Goal: Transaction & Acquisition: Download file/media

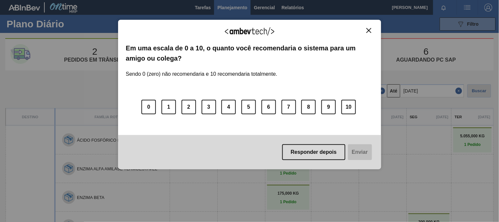
click at [370, 31] on img "Close" at bounding box center [369, 30] width 5 height 5
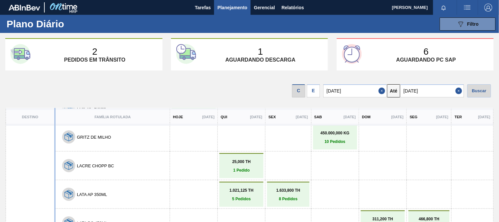
scroll to position [183, 0]
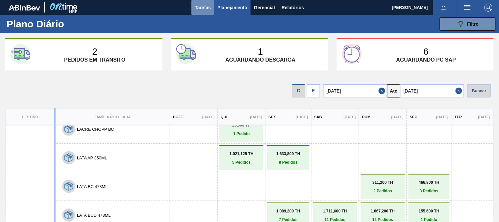
click at [202, 5] on span "Tarefas" at bounding box center [203, 8] width 16 height 8
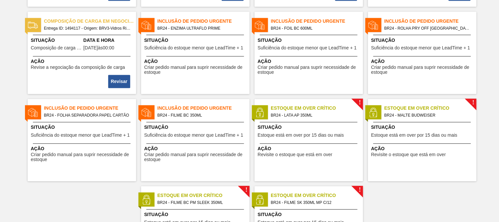
scroll to position [877, 0]
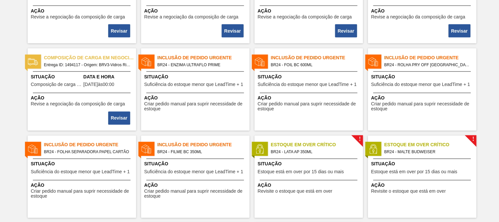
click at [301, 173] on span "Estoque está em over por 15 dias ou mais" at bounding box center [301, 171] width 86 height 5
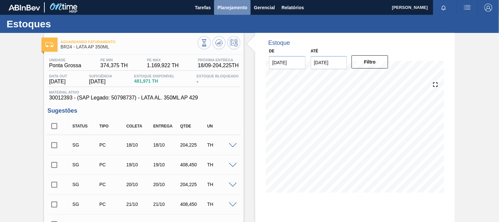
click at [226, 7] on span "Planejamento" at bounding box center [232, 8] width 30 height 8
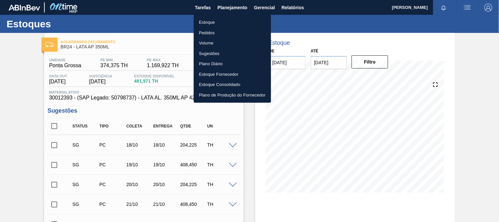
click at [206, 20] on li "Estoque" at bounding box center [232, 22] width 77 height 11
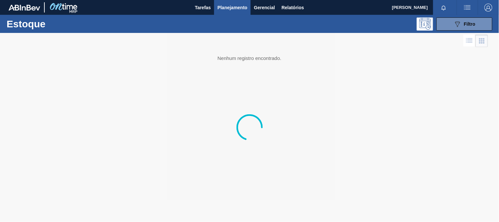
click at [225, 7] on span "Planejamento" at bounding box center [232, 8] width 30 height 8
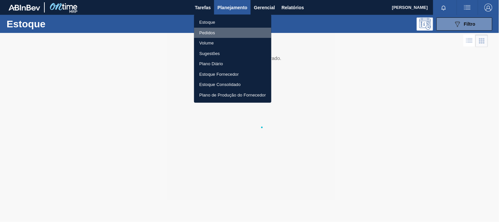
click at [208, 34] on li "Pedidos" at bounding box center [232, 33] width 77 height 11
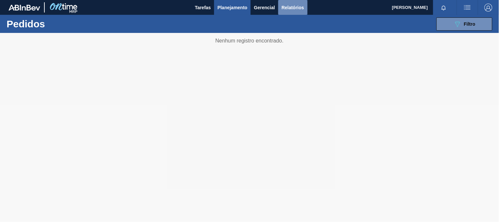
click at [294, 4] on span "Relatórios" at bounding box center [293, 8] width 22 height 8
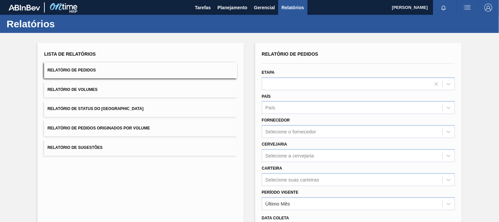
scroll to position [81, 0]
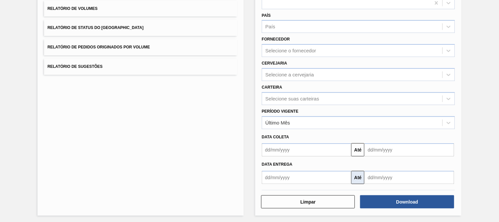
click at [357, 178] on button "Até" at bounding box center [357, 177] width 13 height 13
click at [354, 144] on button "Até" at bounding box center [357, 149] width 13 height 13
click at [312, 150] on input "text" at bounding box center [306, 149] width 89 height 13
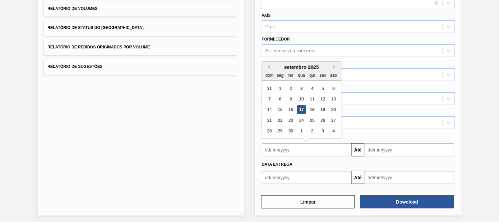
click at [304, 107] on div "17" at bounding box center [301, 109] width 9 height 9
type input "[DATE]"
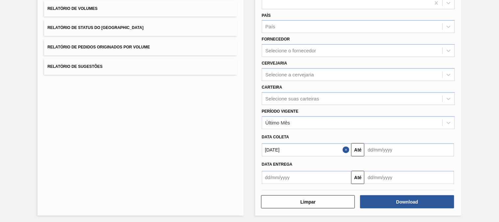
click at [394, 156] on div "Data entrega Até" at bounding box center [358, 170] width 198 height 28
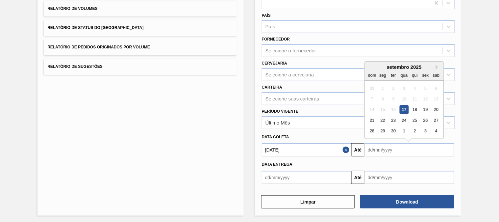
click at [391, 150] on input "text" at bounding box center [409, 149] width 89 height 13
click at [395, 129] on div "30" at bounding box center [393, 131] width 9 height 9
type input "[DATE]"
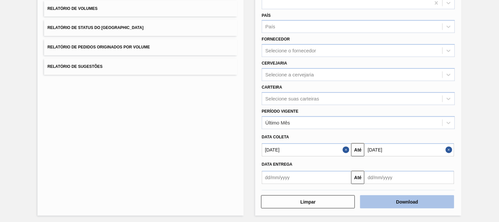
click at [407, 196] on button "Download" at bounding box center [407, 201] width 94 height 13
